Goal: Task Accomplishment & Management: Complete application form

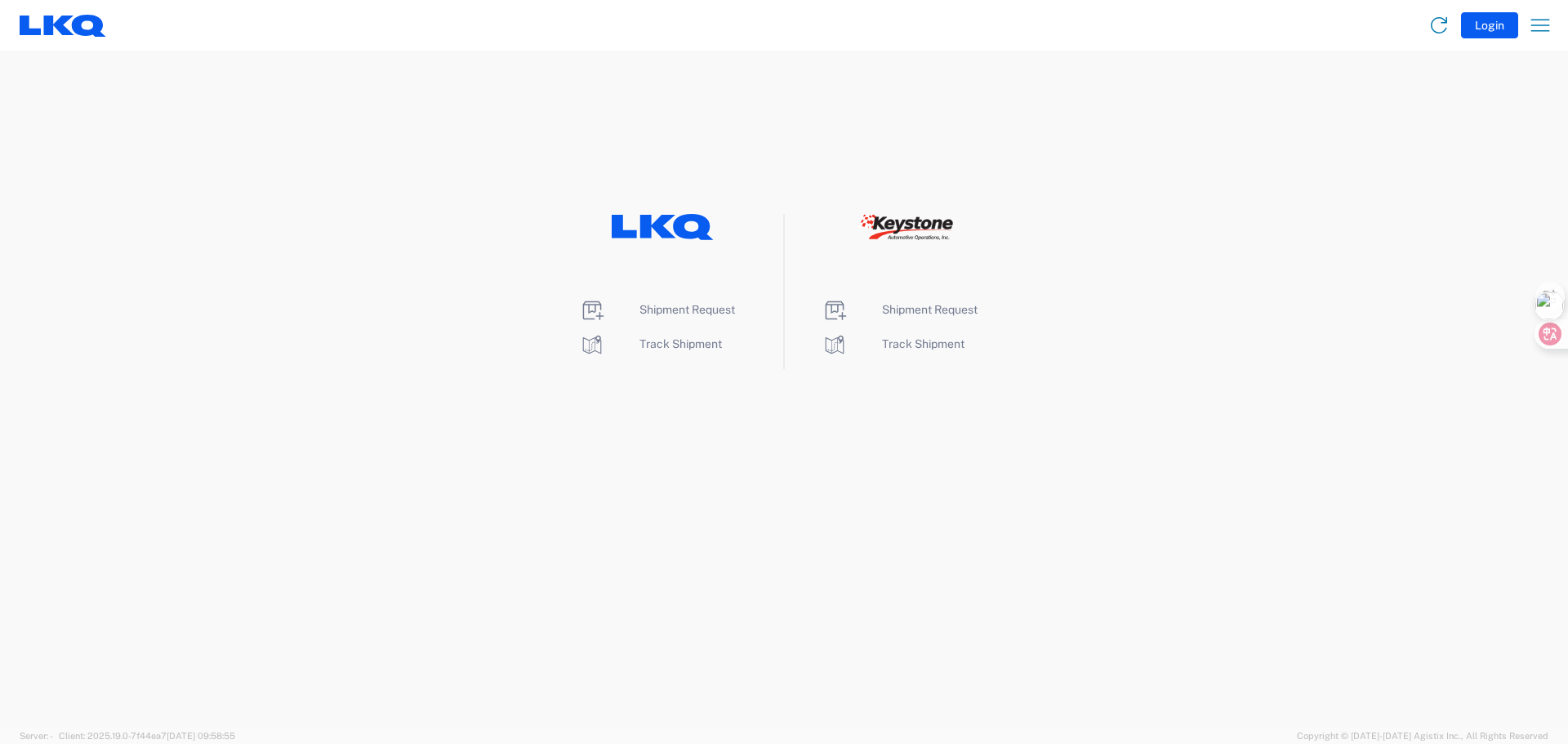
click at [418, 261] on div "Shipment Request Track Shipment Shipment Request Track Shipment" at bounding box center [784, 291] width 1568 height 155
click at [700, 311] on span "Shipment Request" at bounding box center [688, 309] width 96 height 13
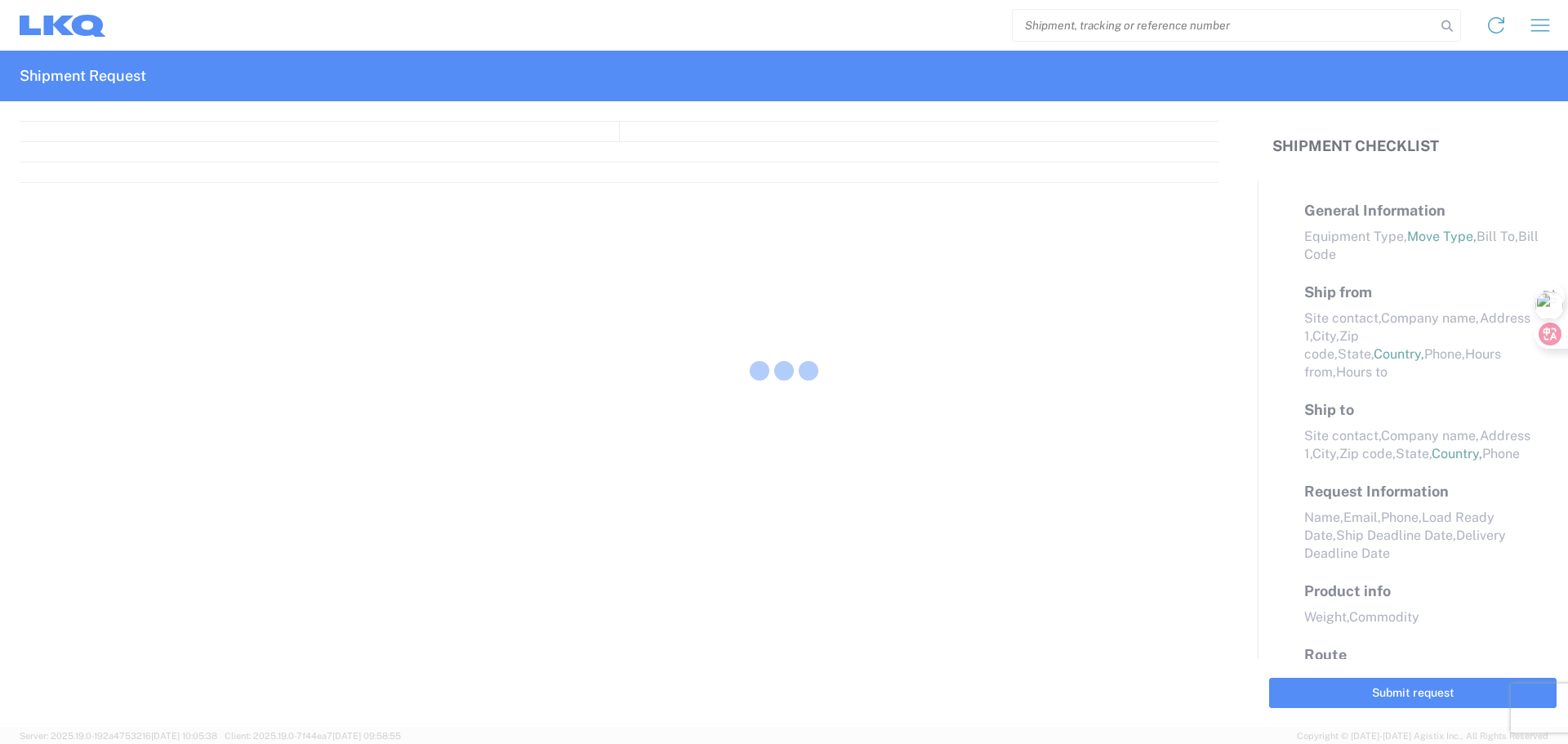
select select "FULL"
select select "LBS"
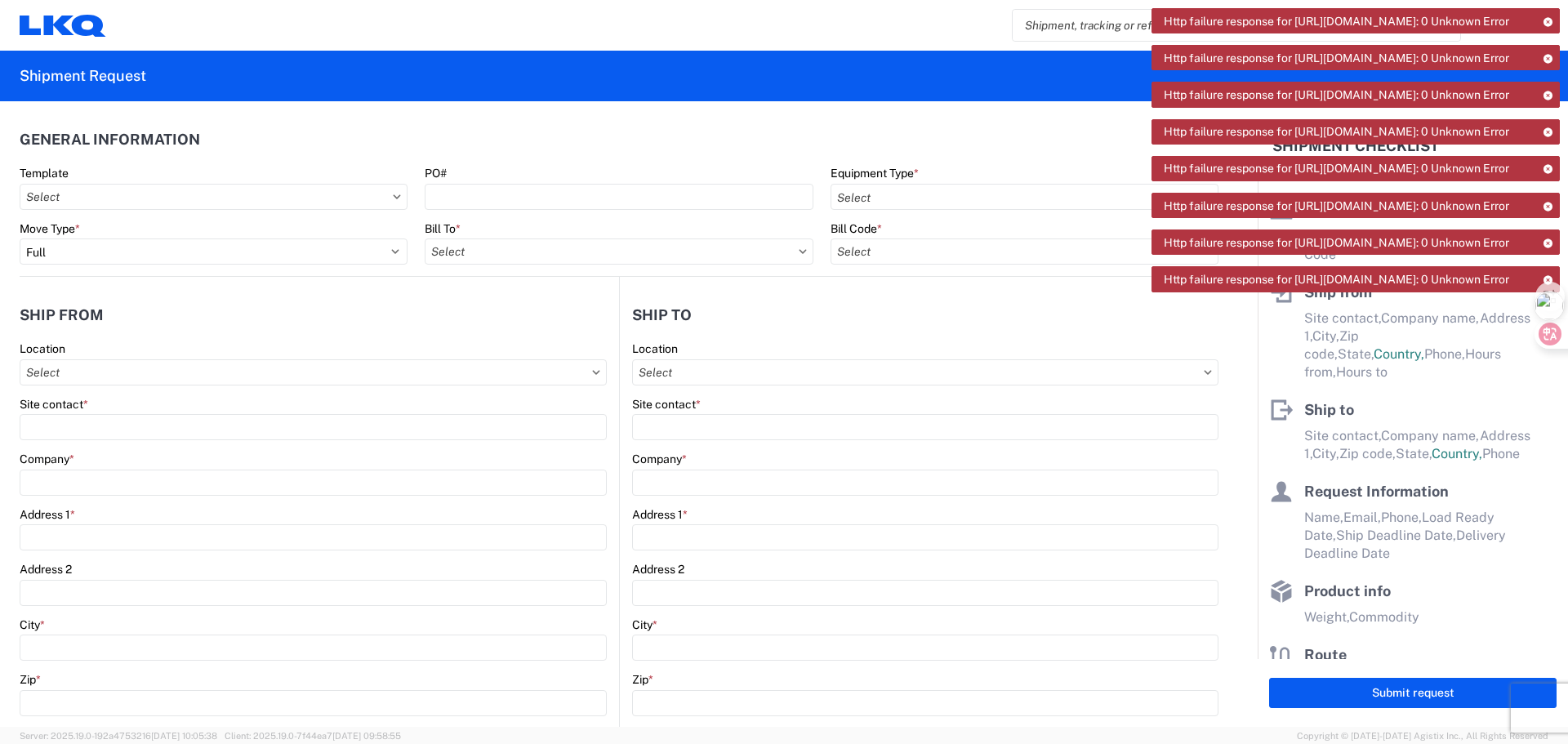
click at [1546, 22] on icon at bounding box center [1547, 22] width 11 height 9
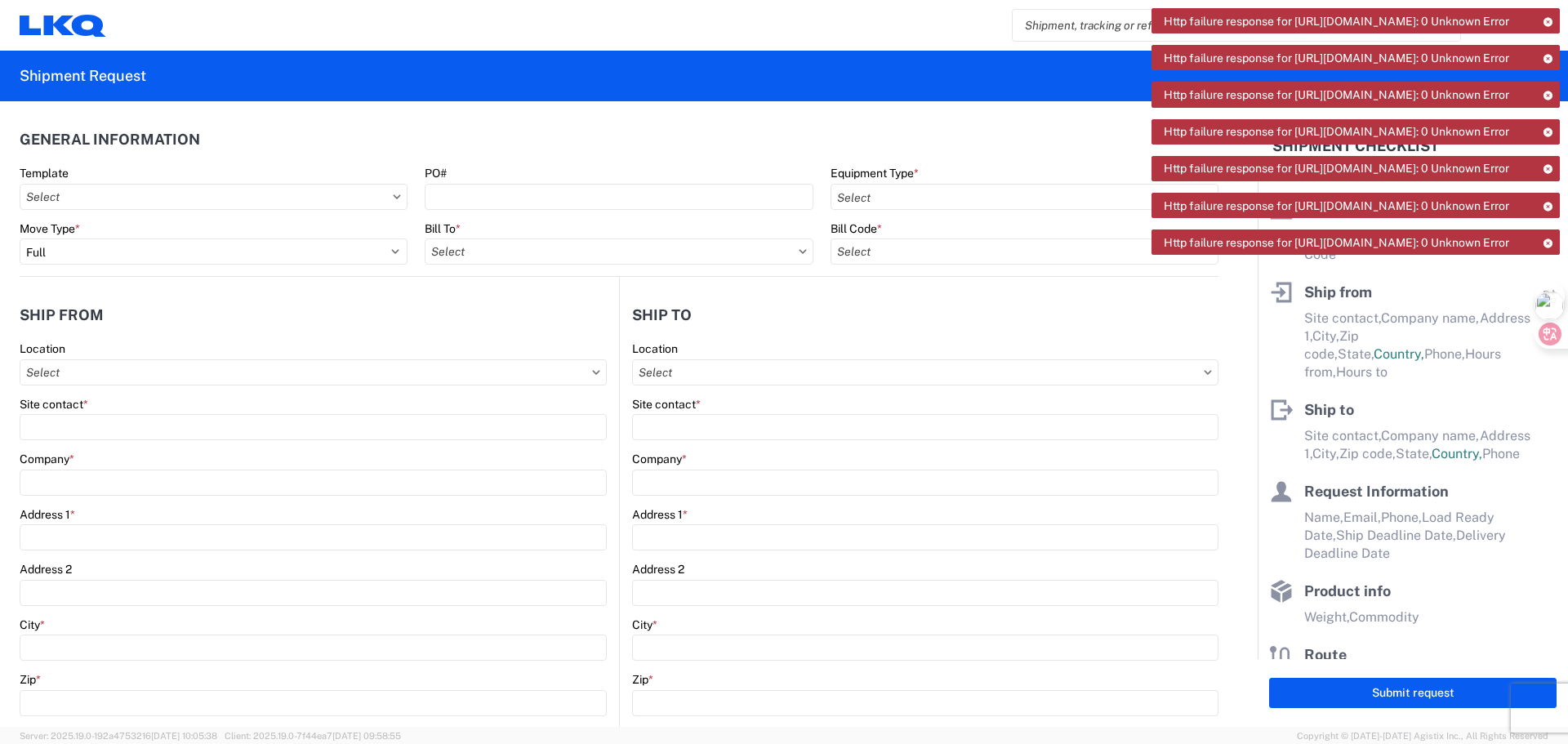
click at [1546, 22] on icon at bounding box center [1547, 22] width 11 height 9
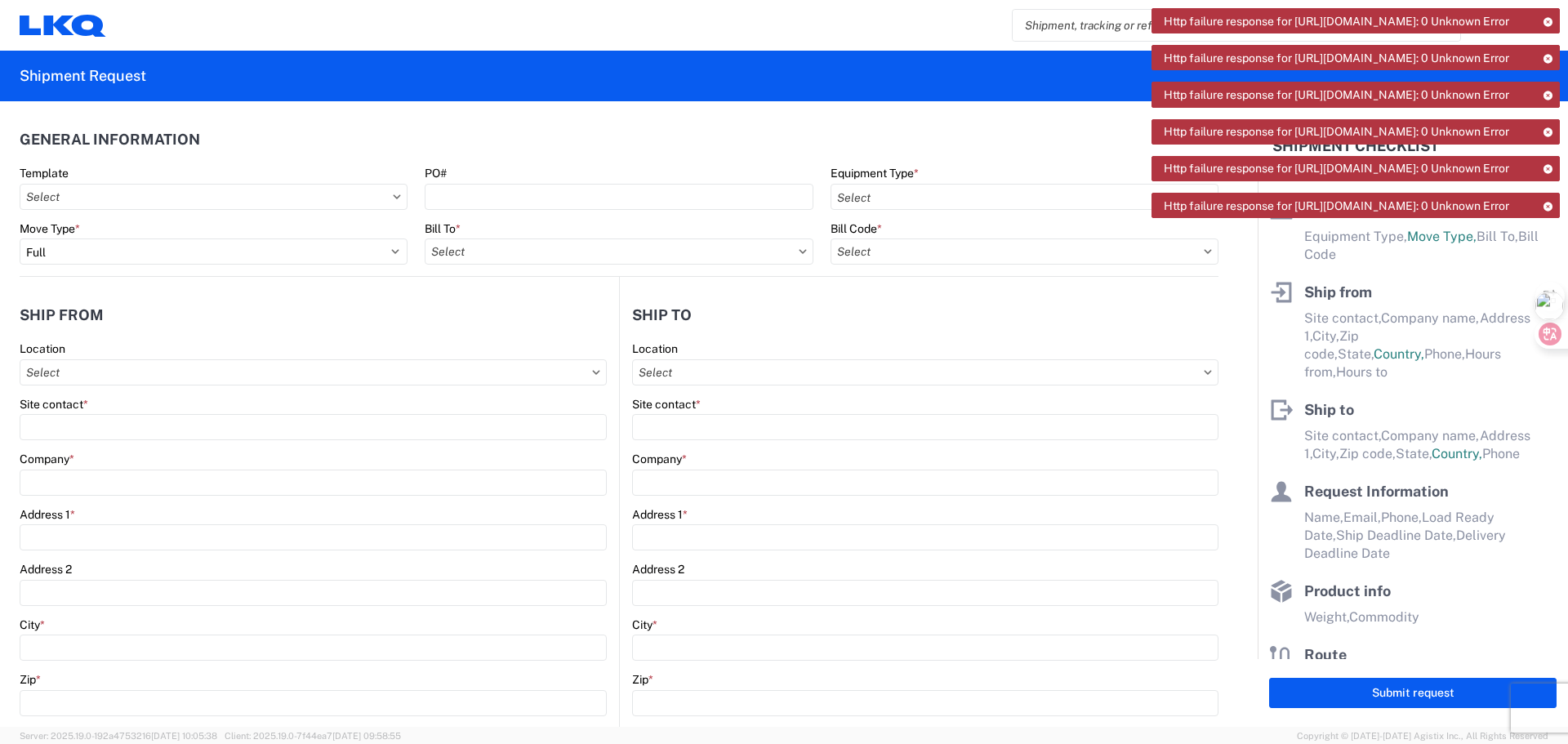
click at [1546, 22] on icon at bounding box center [1547, 22] width 11 height 9
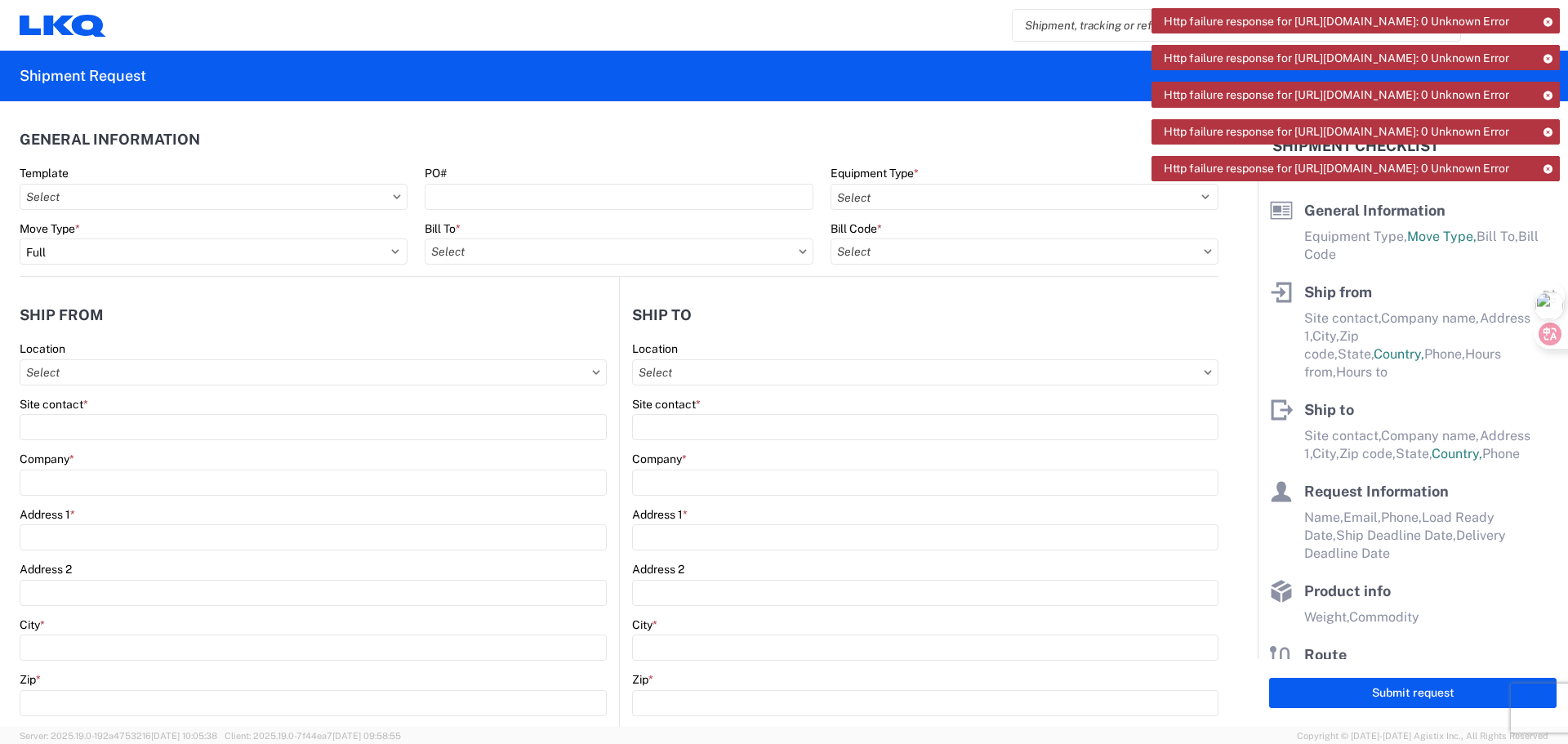
click at [1546, 22] on icon at bounding box center [1547, 22] width 11 height 9
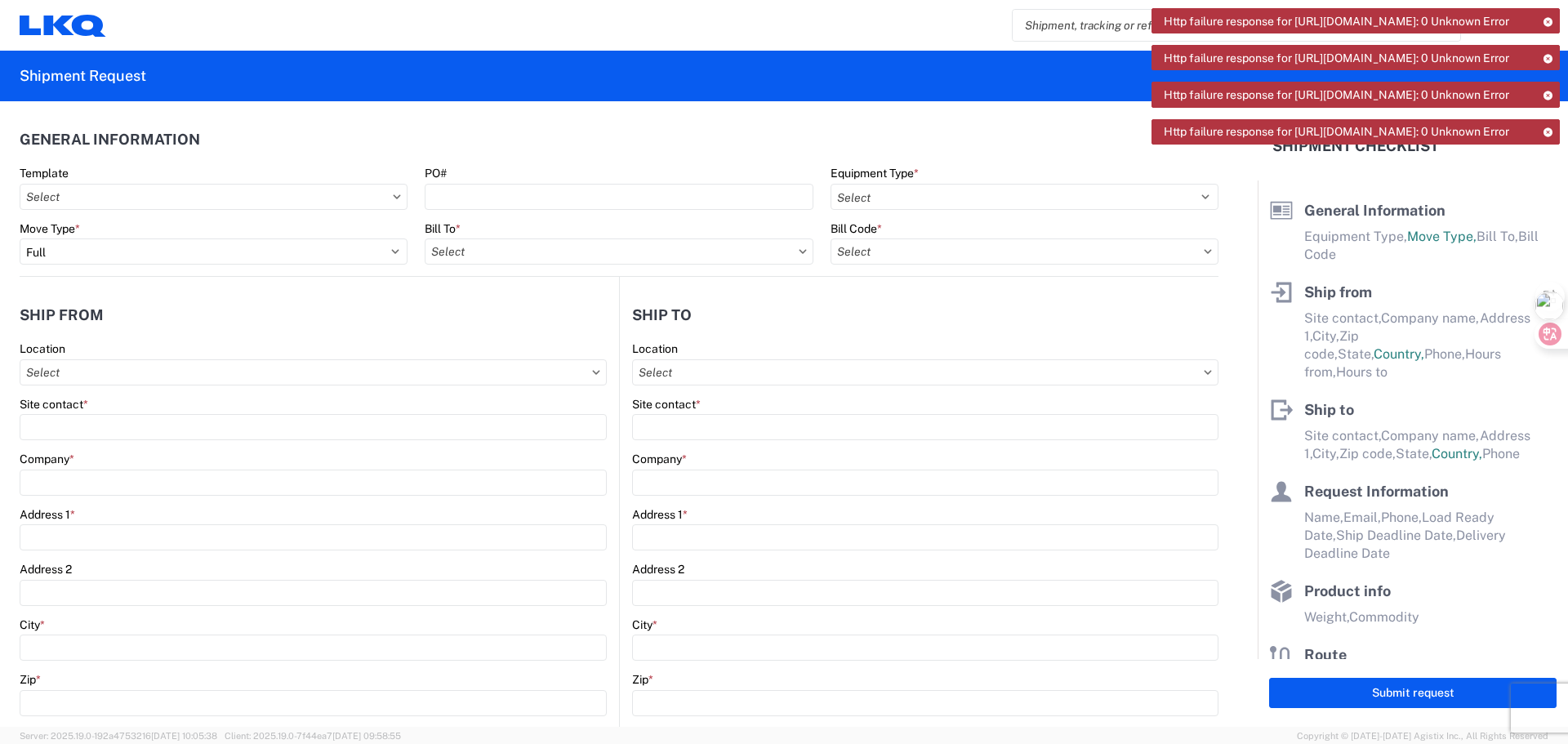
click at [1546, 22] on icon at bounding box center [1547, 22] width 11 height 9
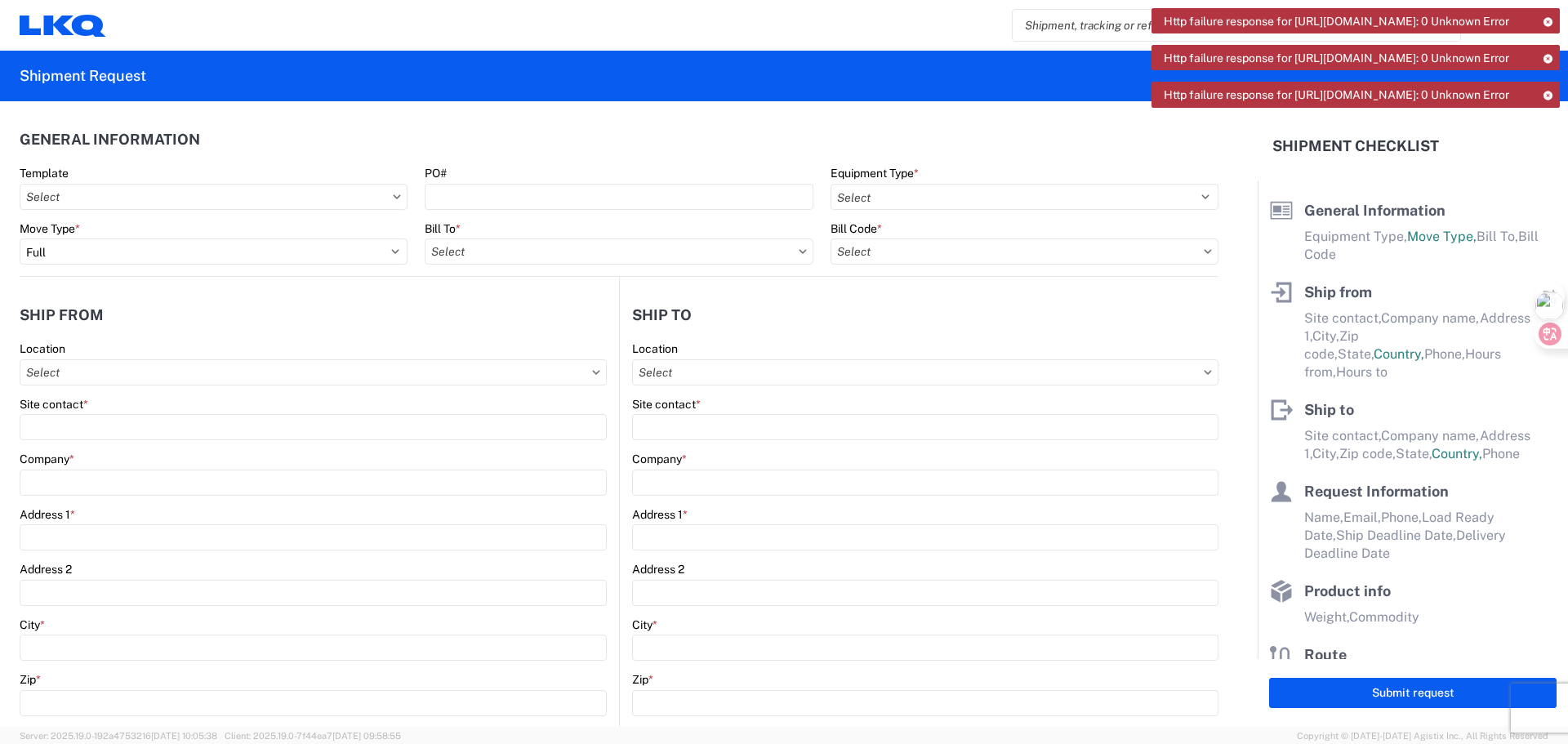
click at [1546, 22] on icon at bounding box center [1547, 22] width 11 height 9
click at [1546, 54] on icon at bounding box center [1547, 58] width 11 height 9
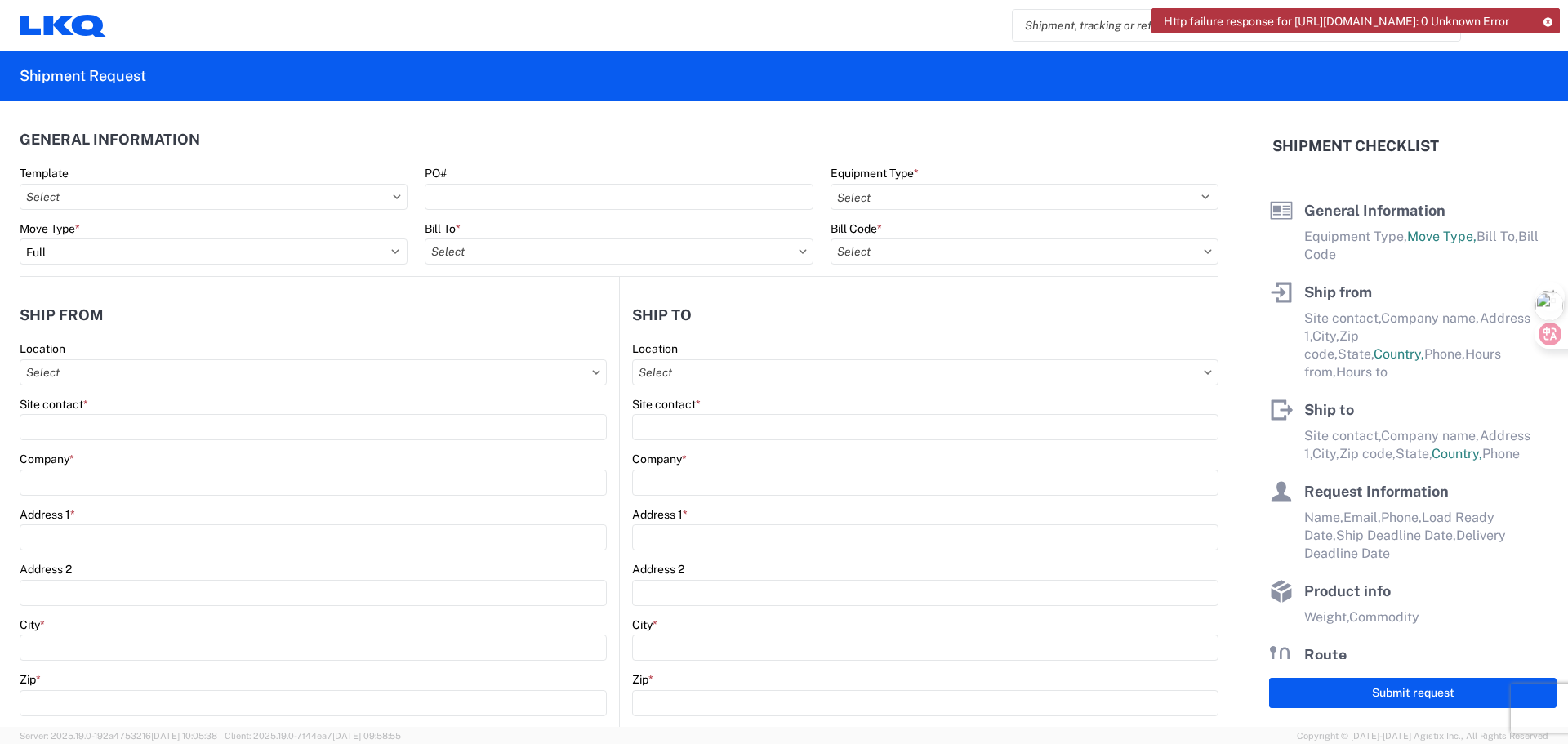
click at [1546, 22] on icon at bounding box center [1547, 22] width 11 height 9
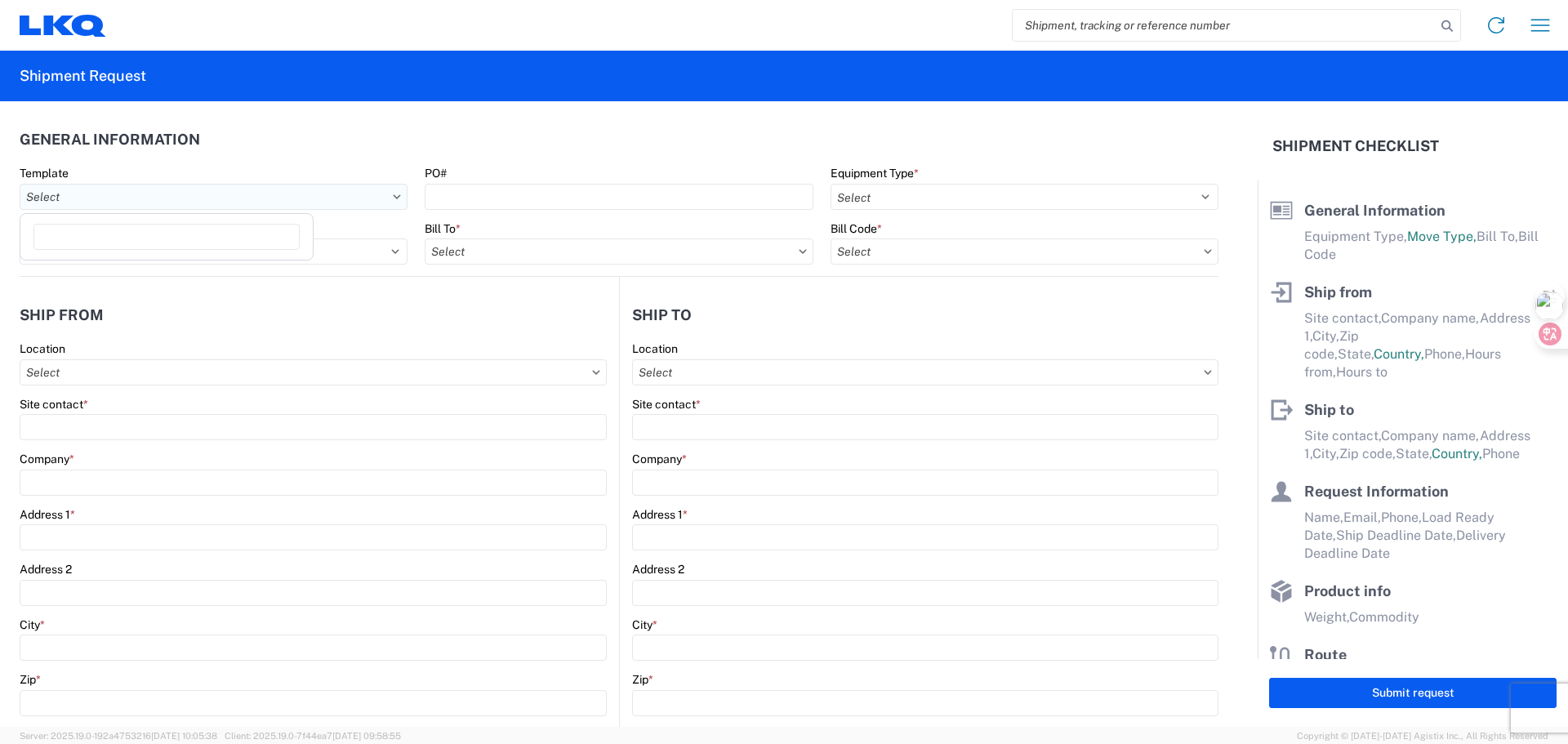
click at [96, 196] on input "text" at bounding box center [214, 197] width 388 height 26
click at [215, 152] on header "General Information" at bounding box center [619, 139] width 1199 height 37
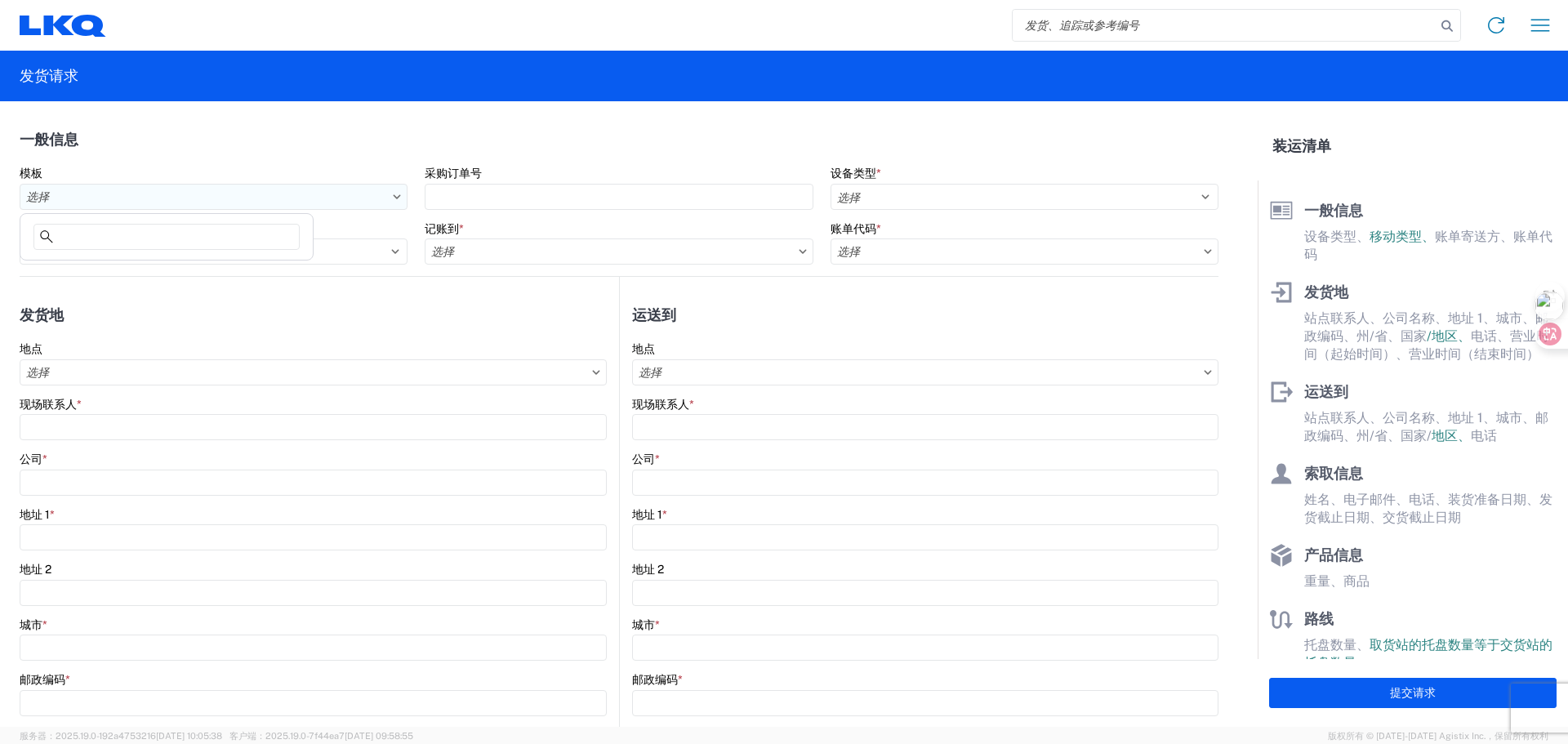
click at [120, 191] on input "text" at bounding box center [214, 197] width 388 height 26
click at [166, 164] on agx-form-section "一般信息 模板 采购订单号 设备类型 * 选择 53英尺干货车 平板 Dropdeck（厢式货车） 低底盘货车（平板车） 轨 移动类型 * 选择 满的 部分 …" at bounding box center [619, 198] width 1199 height 155
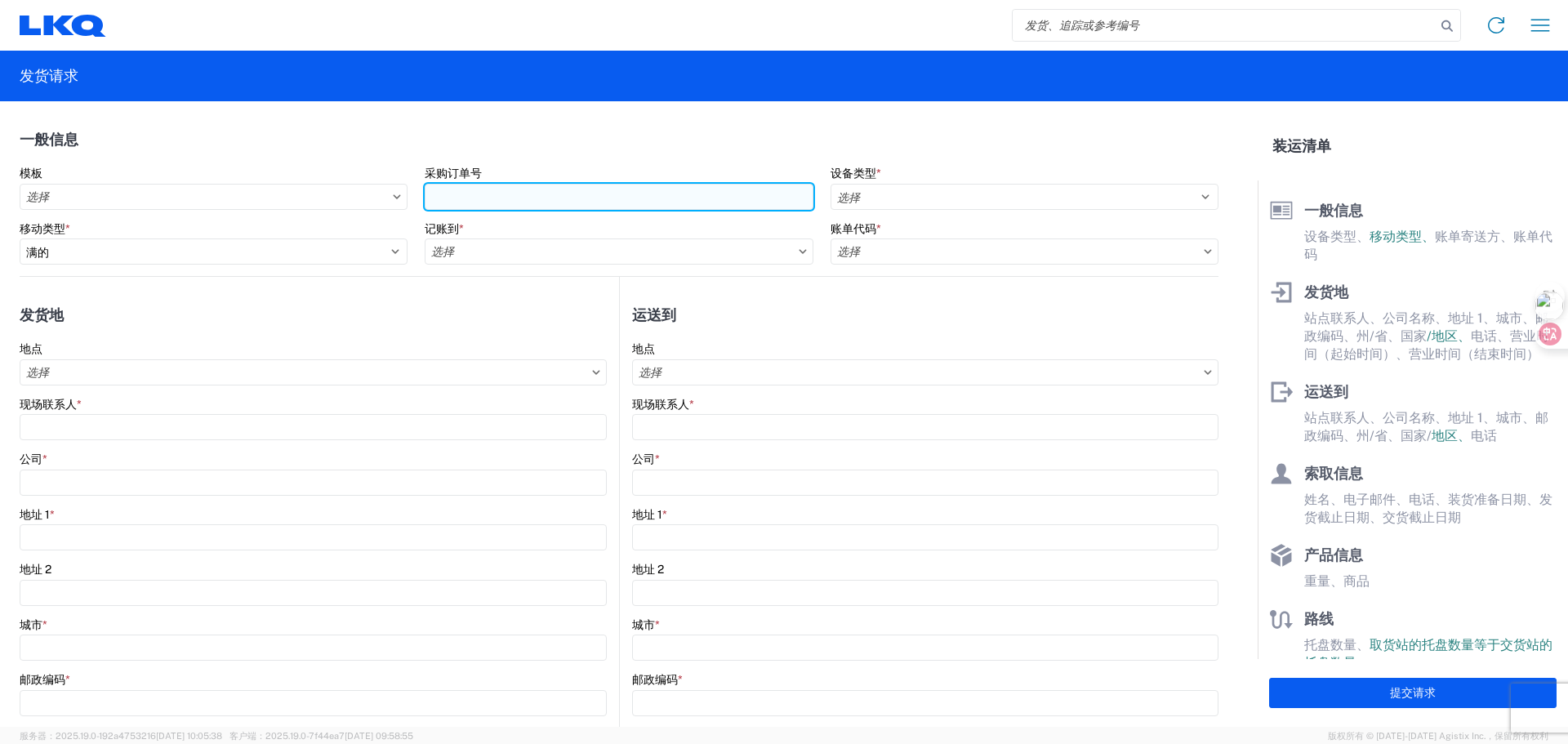
click at [549, 195] on input "采购订单号" at bounding box center [618, 197] width 388 height 26
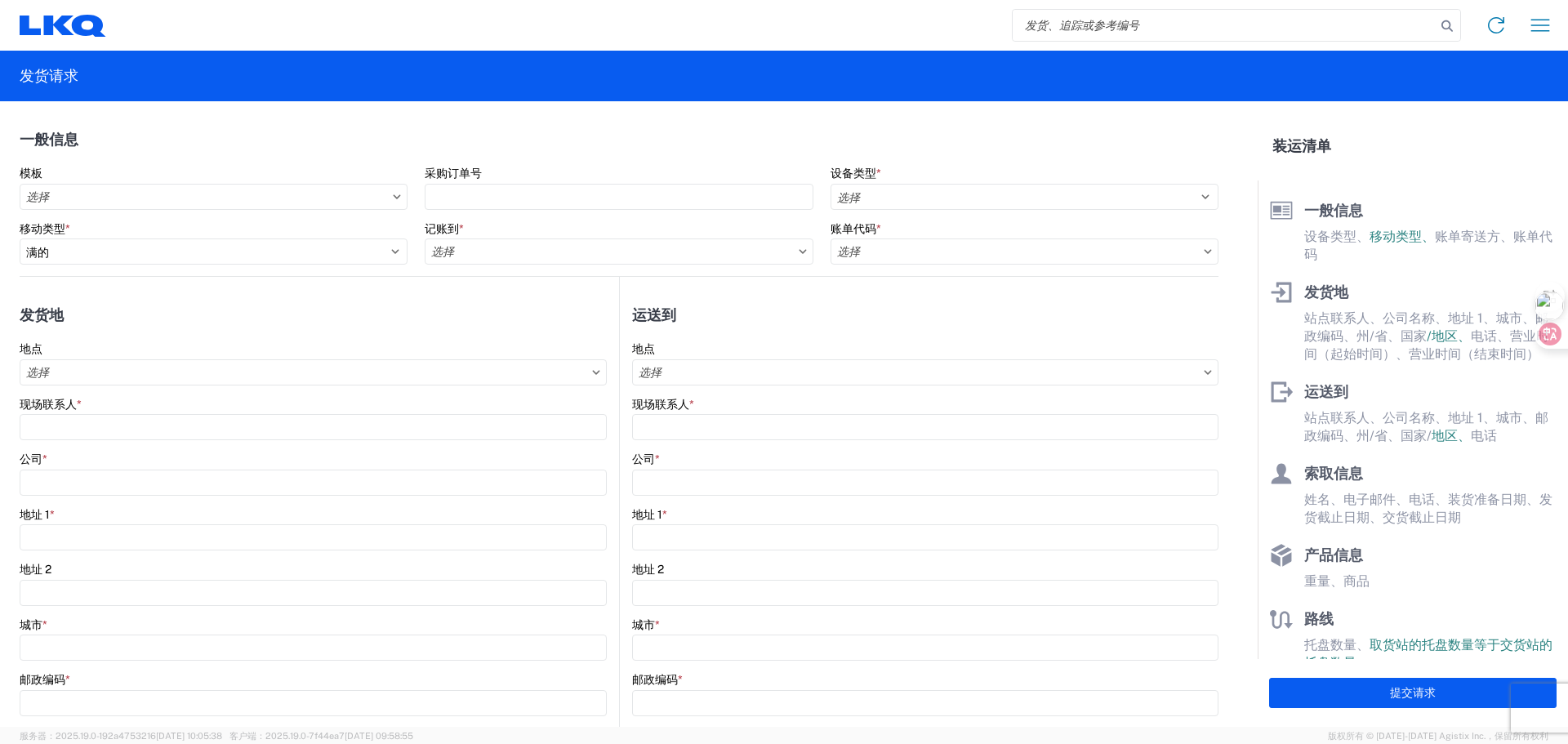
click at [548, 151] on header "一般信息" at bounding box center [619, 139] width 1199 height 37
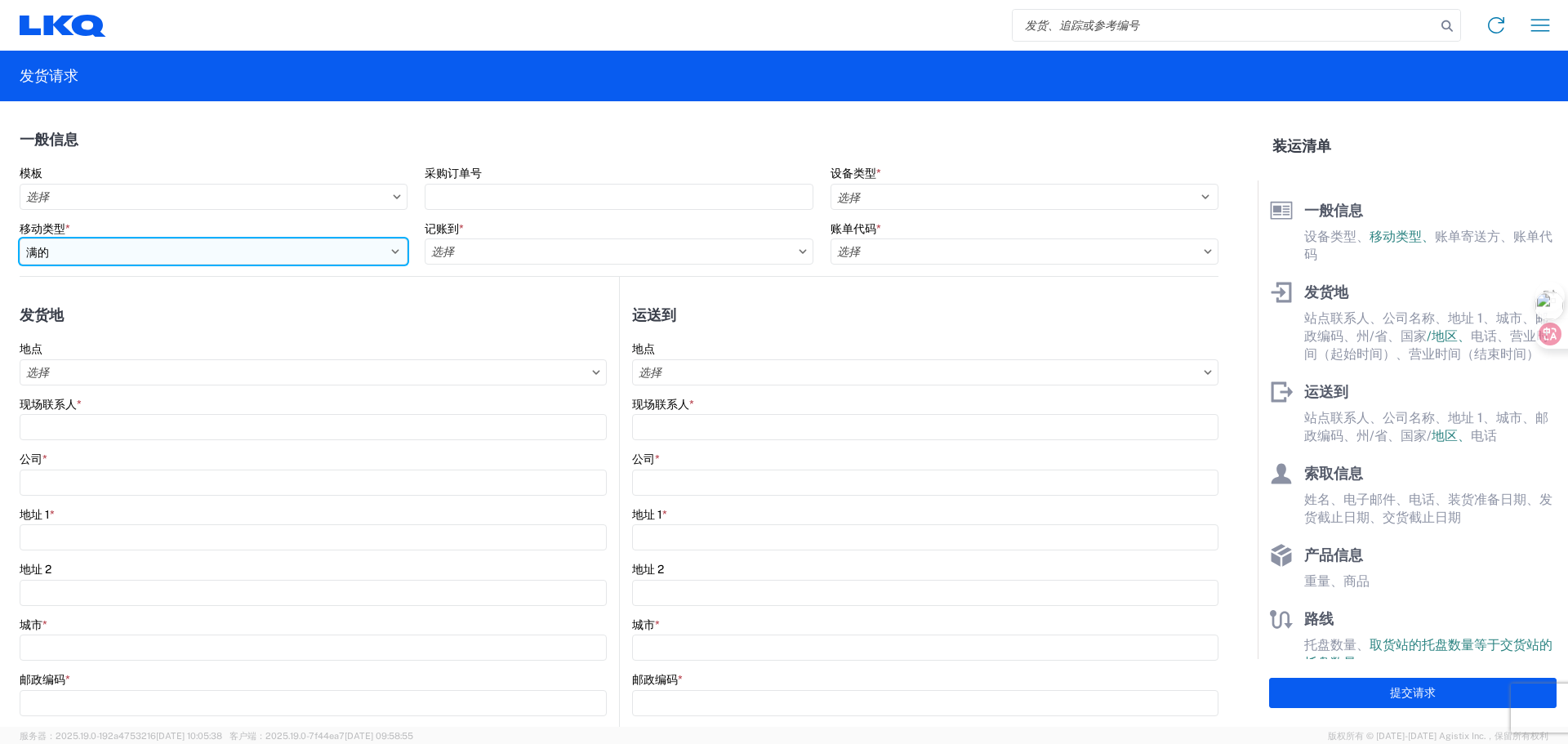
click at [134, 253] on select "选择 满的 部分 TL" at bounding box center [214, 252] width 388 height 26
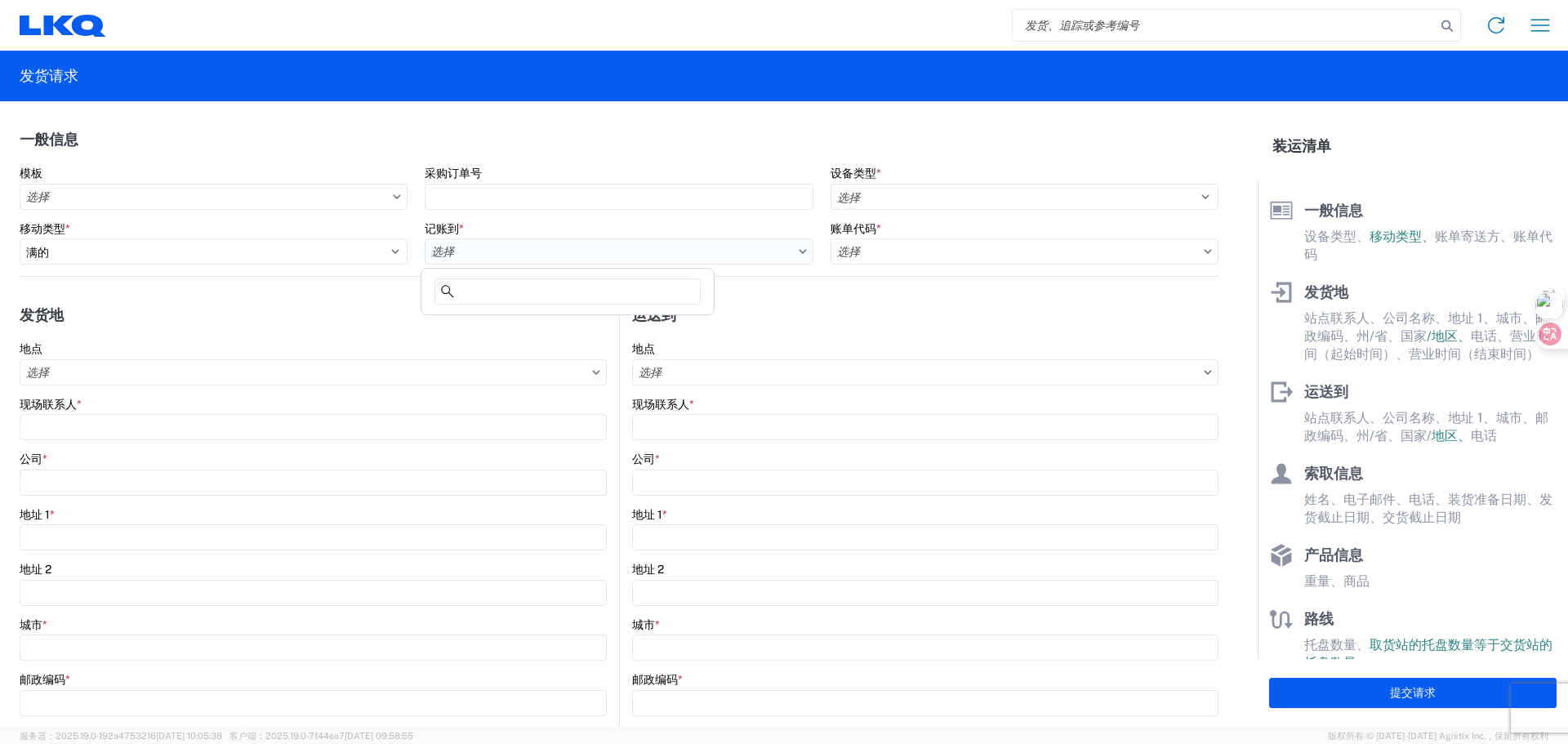
click at [494, 253] on input "text" at bounding box center [618, 252] width 388 height 26
click at [912, 253] on input "text" at bounding box center [1024, 252] width 388 height 26
click at [121, 369] on input "text" at bounding box center [313, 372] width 587 height 26
click at [140, 314] on header "发货地" at bounding box center [319, 314] width 599 height 37
